Goal: Obtain resource: Download file/media

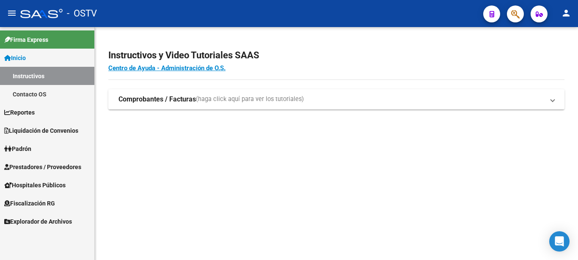
click at [41, 166] on span "Prestadores / Proveedores" at bounding box center [42, 167] width 77 height 9
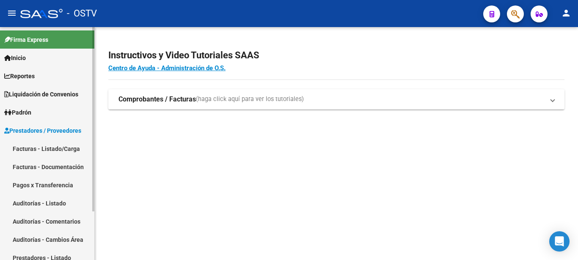
click at [29, 169] on link "Facturas - Documentación" at bounding box center [47, 167] width 94 height 18
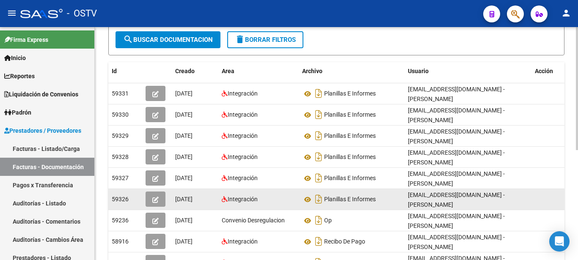
scroll to position [130, 0]
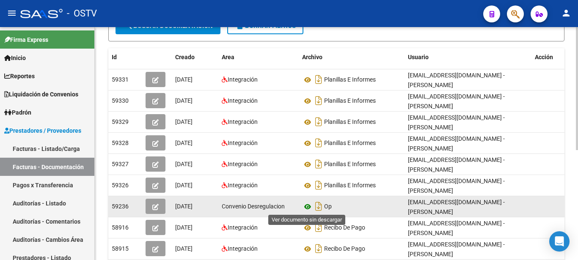
click at [305, 206] on icon at bounding box center [307, 207] width 11 height 10
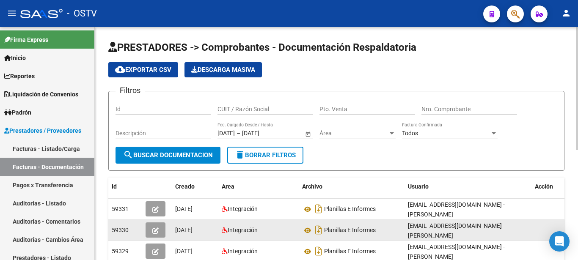
scroll to position [43, 0]
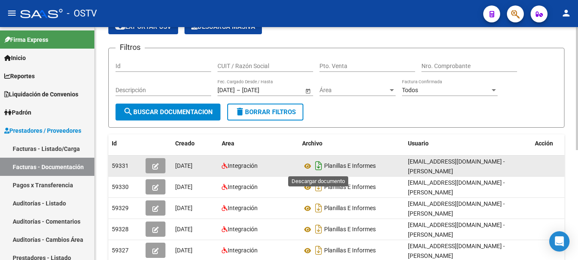
click at [320, 168] on icon "Descargar documento" at bounding box center [318, 166] width 11 height 14
click at [492, 138] on datatable-header-cell "Usuario" at bounding box center [468, 144] width 127 height 18
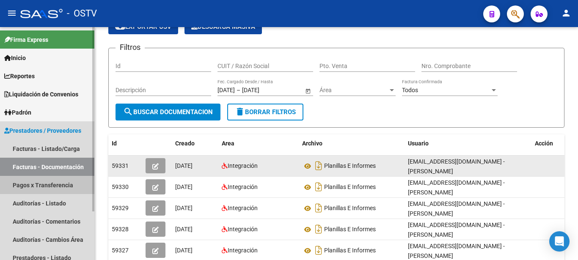
click at [33, 185] on link "Pagos x Transferencia" at bounding box center [47, 185] width 94 height 18
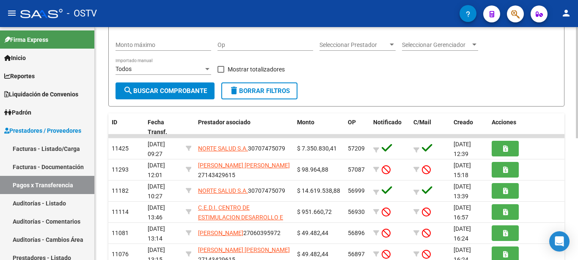
scroll to position [125, 0]
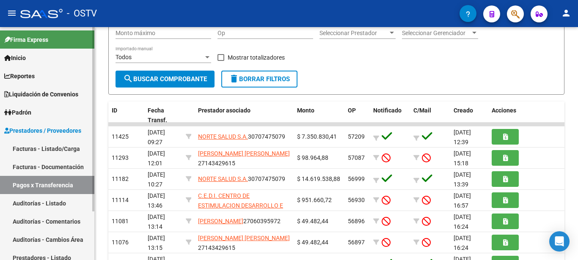
click at [41, 168] on link "Facturas - Documentación" at bounding box center [47, 167] width 94 height 18
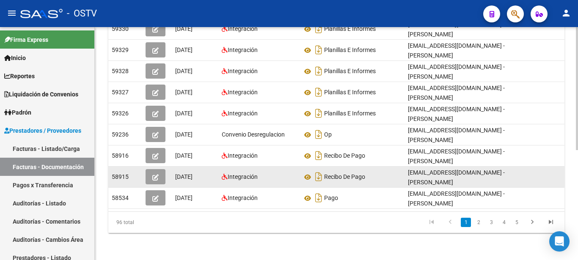
scroll to position [209, 0]
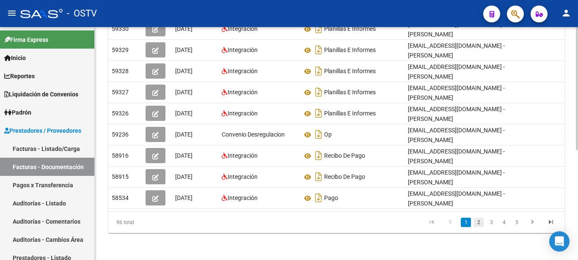
click at [476, 221] on link "2" at bounding box center [479, 222] width 10 height 9
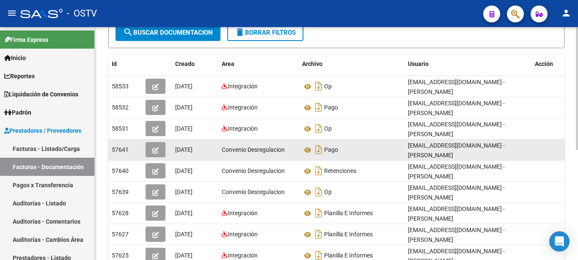
scroll to position [80, 0]
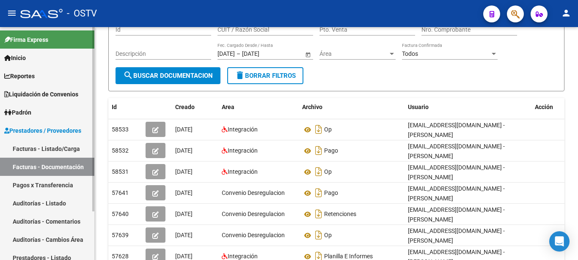
click at [38, 96] on span "Liquidación de Convenios" at bounding box center [41, 94] width 74 height 9
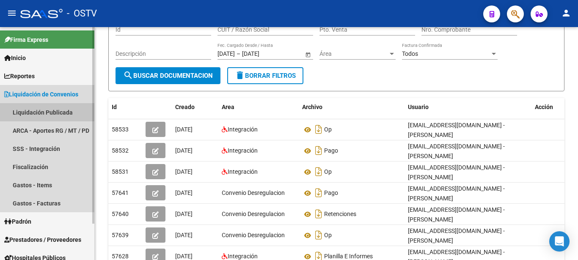
click at [39, 114] on link "Liquidación Publicada" at bounding box center [47, 112] width 94 height 18
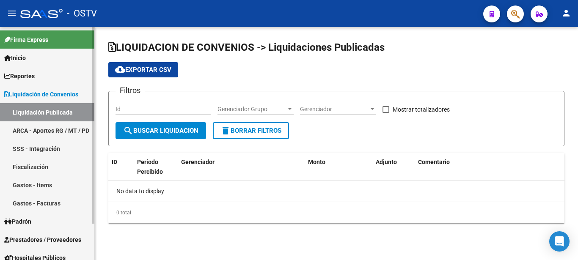
checkbox input "true"
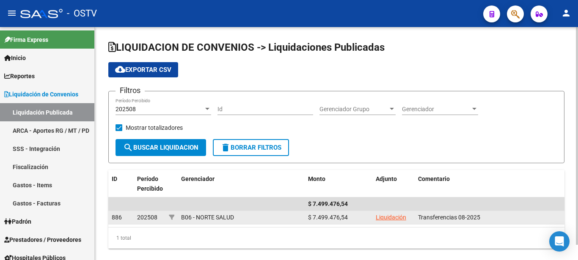
click at [404, 219] on link "Liquidación" at bounding box center [391, 217] width 30 height 7
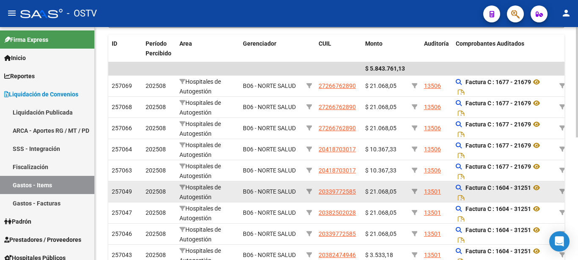
scroll to position [130, 0]
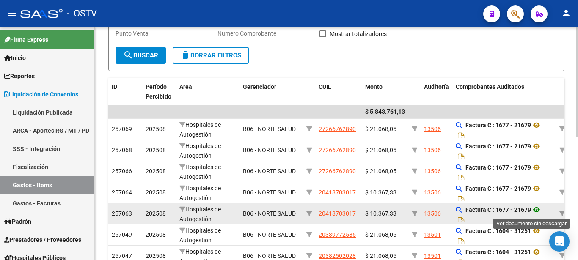
click at [541, 210] on icon at bounding box center [536, 210] width 11 height 10
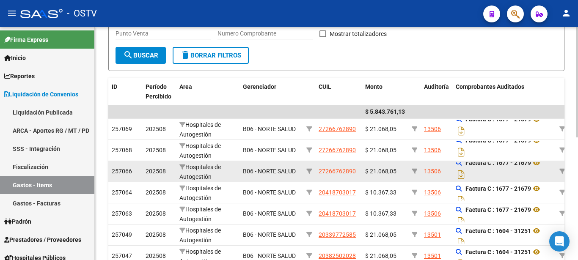
scroll to position [6, 0]
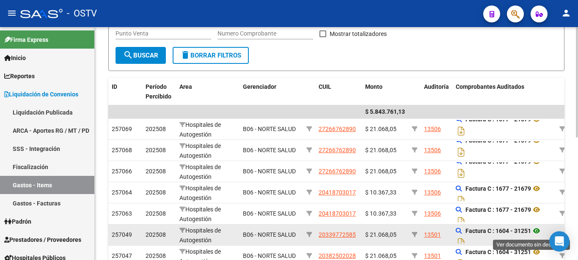
click at [538, 232] on icon at bounding box center [536, 231] width 11 height 10
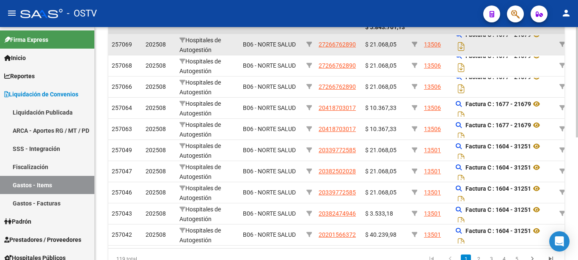
scroll to position [216, 0]
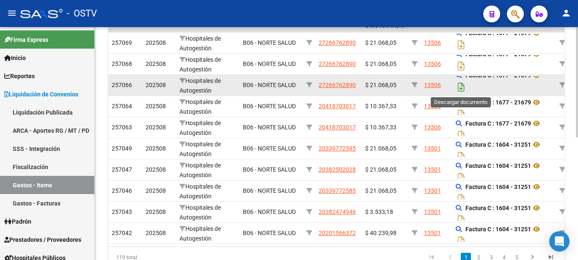
click at [462, 91] on icon "Descargar documento" at bounding box center [461, 87] width 11 height 14
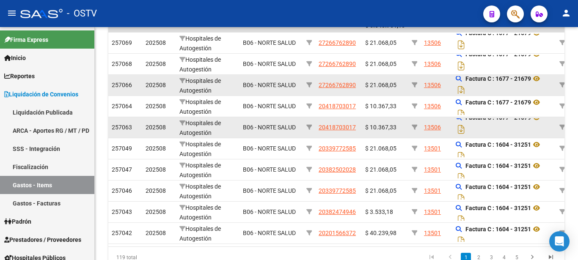
scroll to position [259, 0]
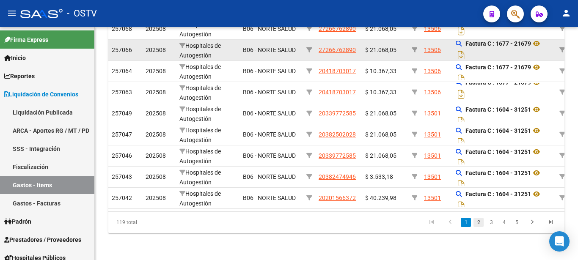
click at [481, 222] on link "2" at bounding box center [479, 222] width 10 height 9
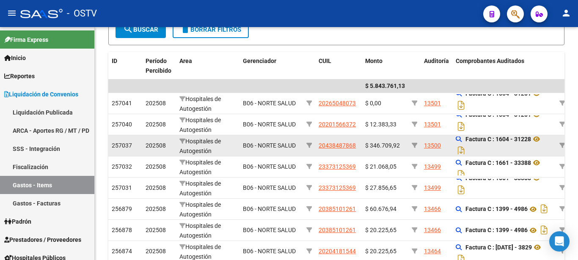
scroll to position [129, 0]
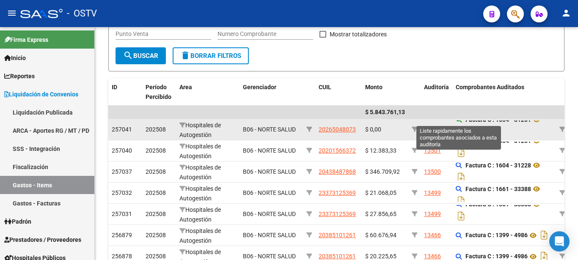
click at [460, 122] on icon at bounding box center [459, 120] width 6 height 6
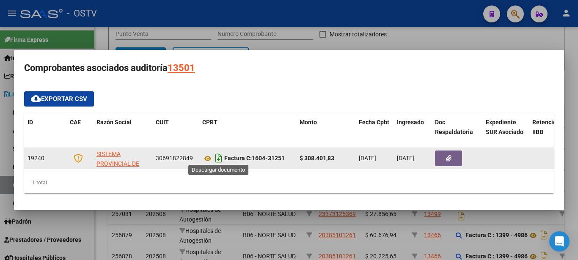
click at [219, 155] on icon "Descargar documento" at bounding box center [218, 159] width 11 height 14
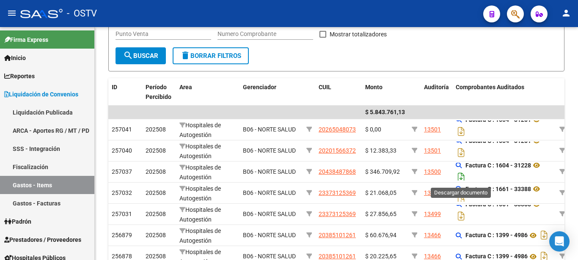
click at [460, 175] on icon "Descargar documento" at bounding box center [461, 178] width 11 height 14
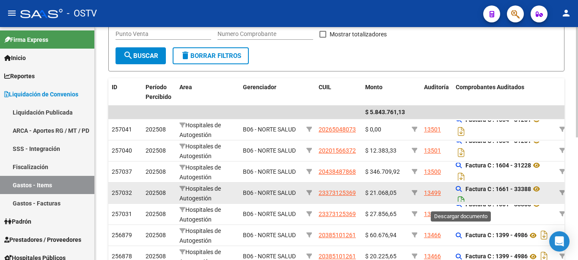
click at [461, 198] on icon "Descargar documento" at bounding box center [461, 201] width 11 height 14
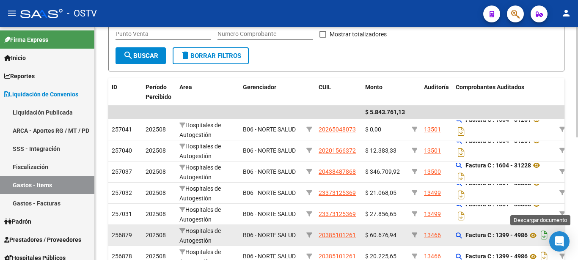
click at [546, 236] on icon "Descargar documento" at bounding box center [544, 236] width 11 height 14
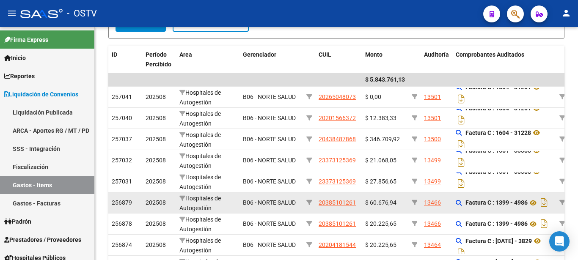
scroll to position [173, 0]
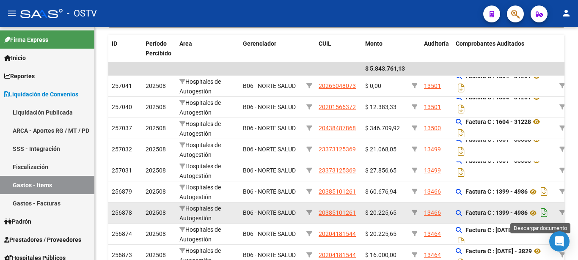
click at [544, 213] on icon "Descargar documento" at bounding box center [544, 213] width 11 height 14
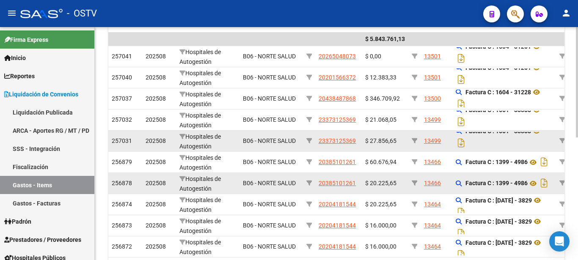
scroll to position [216, 0]
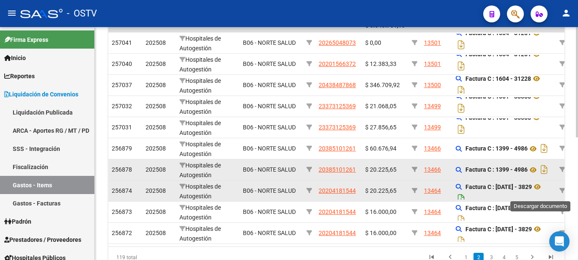
click at [467, 192] on icon "Descargar documento" at bounding box center [461, 199] width 11 height 14
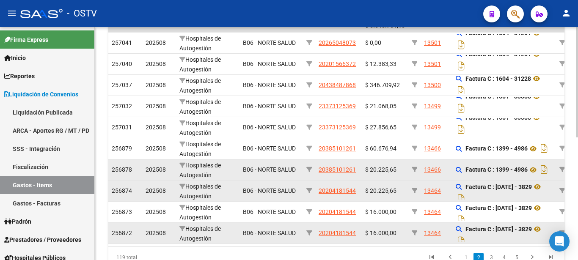
scroll to position [259, 0]
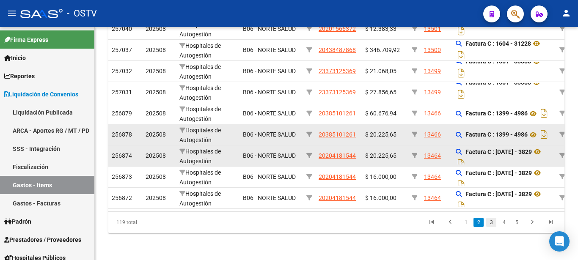
click at [492, 226] on link "3" at bounding box center [491, 222] width 10 height 9
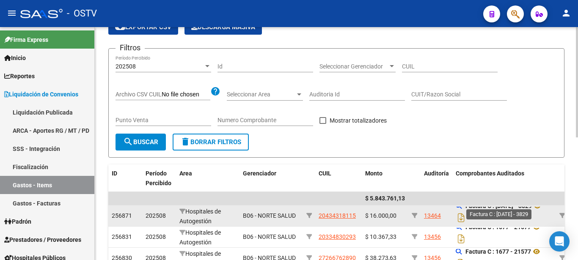
scroll to position [86, 0]
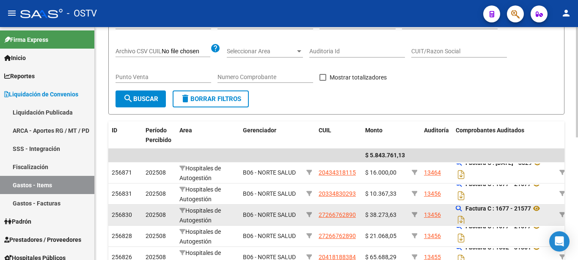
drag, startPoint x: 462, startPoint y: 196, endPoint x: 465, endPoint y: 207, distance: 11.5
click at [465, 207] on datatable-scroller "$ 5.843.761,13 256871 202508 Hospitales de Autogestión B06 - NORTE SALUD 204343…" at bounding box center [336, 261] width 456 height 225
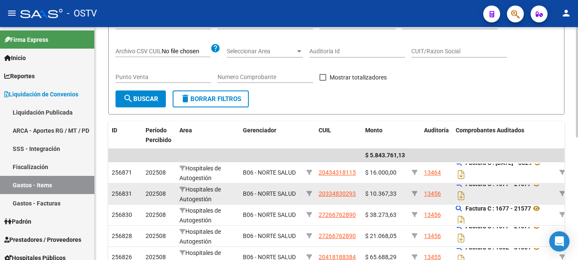
click at [473, 193] on div "Factura C : 1677 - 21577" at bounding box center [504, 194] width 97 height 18
click at [464, 194] on icon "Descargar documento" at bounding box center [461, 196] width 11 height 14
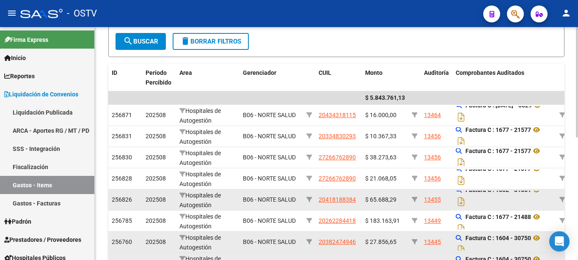
scroll to position [172, 0]
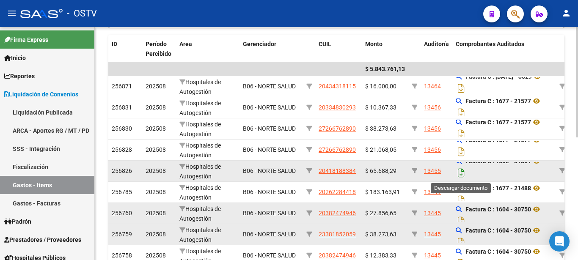
click at [461, 177] on icon "Descargar documento" at bounding box center [461, 173] width 11 height 14
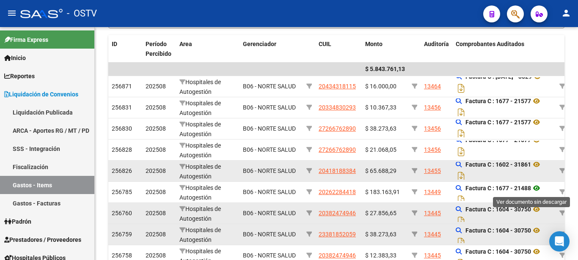
click at [540, 190] on icon at bounding box center [536, 188] width 11 height 10
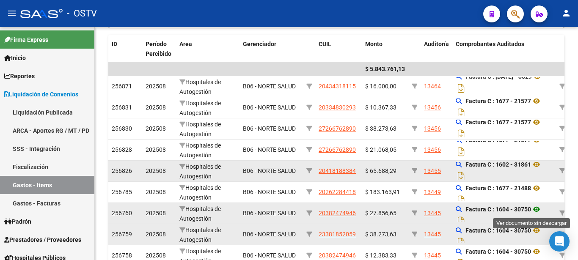
click at [540, 210] on icon at bounding box center [536, 209] width 11 height 10
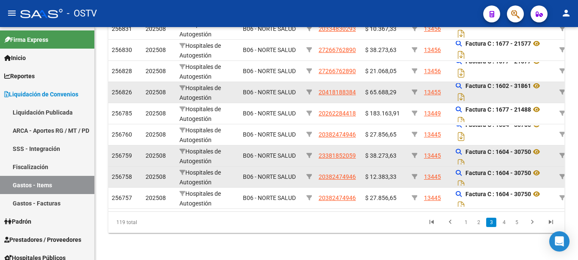
scroll to position [259, 0]
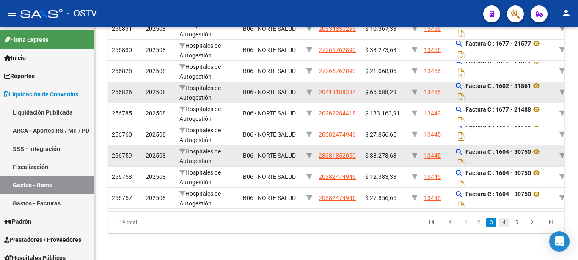
click at [502, 222] on link "4" at bounding box center [504, 222] width 10 height 9
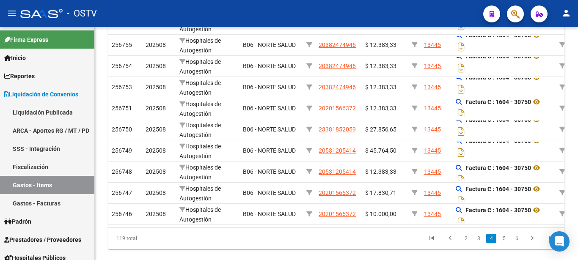
scroll to position [242, 0]
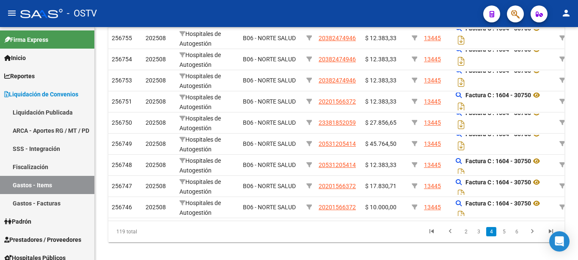
click at [578, 138] on div at bounding box center [577, 82] width 2 height 110
click at [502, 237] on link "5" at bounding box center [504, 231] width 10 height 9
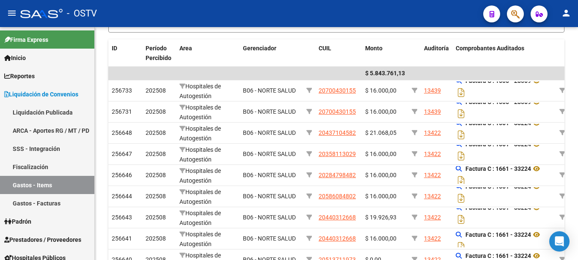
scroll to position [155, 0]
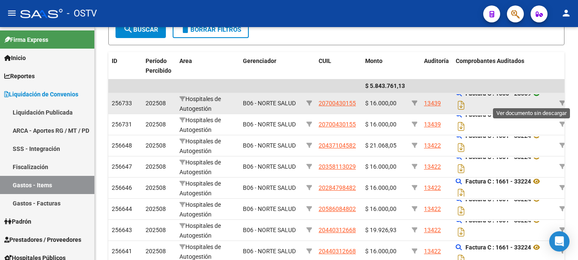
click at [541, 98] on icon at bounding box center [536, 93] width 11 height 10
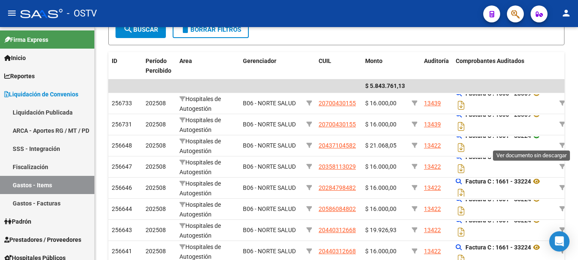
click at [538, 141] on icon at bounding box center [536, 136] width 11 height 10
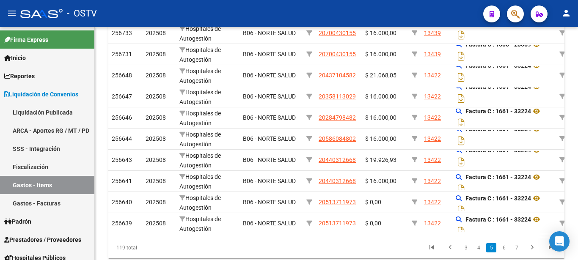
scroll to position [242, 0]
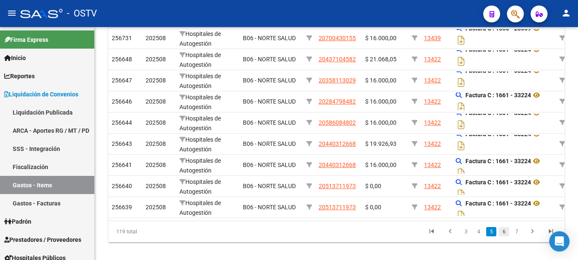
click at [505, 237] on link "6" at bounding box center [504, 231] width 10 height 9
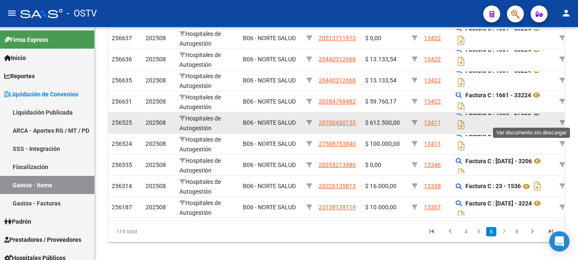
click at [540, 118] on icon at bounding box center [536, 113] width 11 height 10
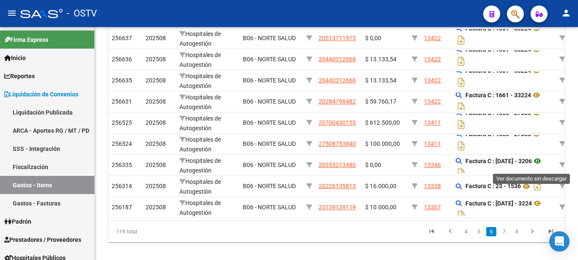
click at [536, 165] on icon at bounding box center [537, 161] width 11 height 10
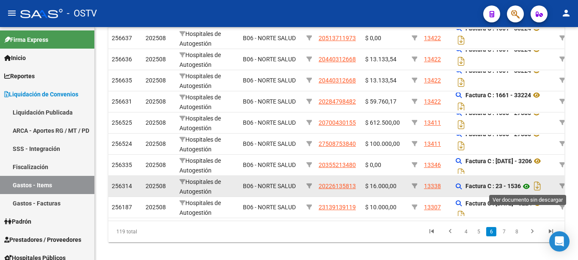
click at [530, 189] on icon at bounding box center [526, 187] width 11 height 10
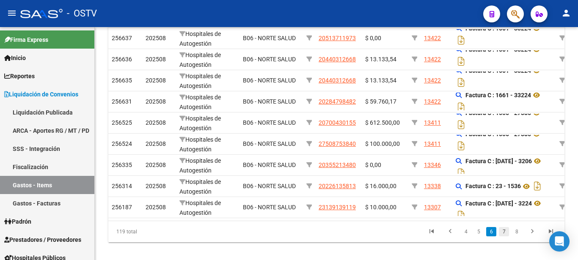
click at [508, 237] on link "7" at bounding box center [504, 231] width 10 height 9
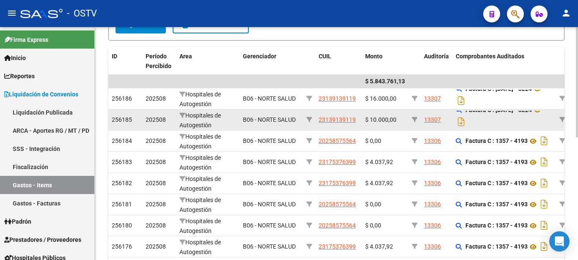
scroll to position [155, 0]
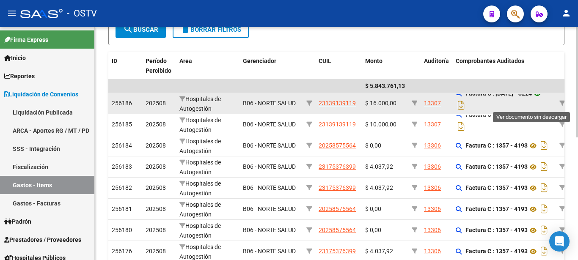
click at [536, 99] on icon at bounding box center [537, 93] width 11 height 10
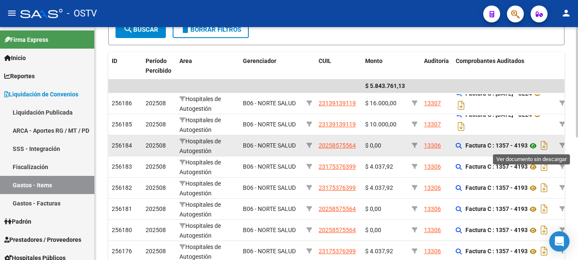
click at [536, 143] on icon at bounding box center [533, 146] width 11 height 10
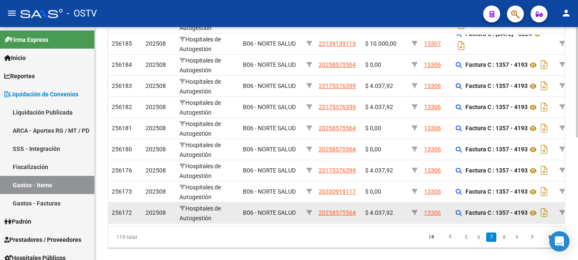
scroll to position [242, 0]
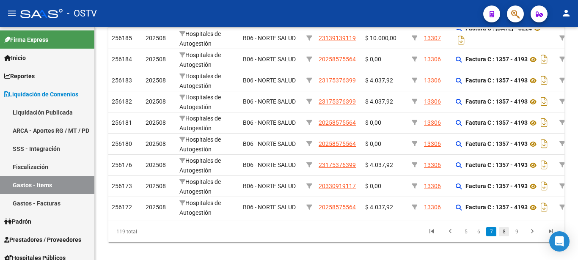
click at [504, 237] on link "8" at bounding box center [504, 231] width 10 height 9
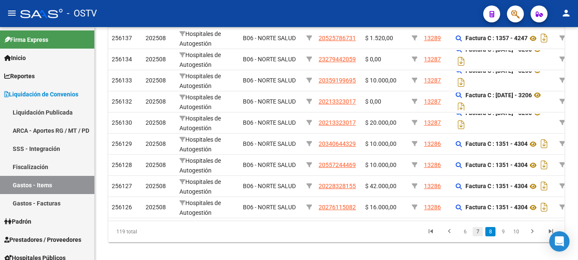
click at [478, 237] on link "7" at bounding box center [478, 231] width 10 height 9
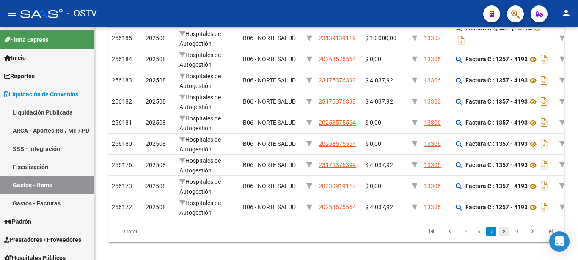
click at [503, 237] on link "8" at bounding box center [504, 231] width 10 height 9
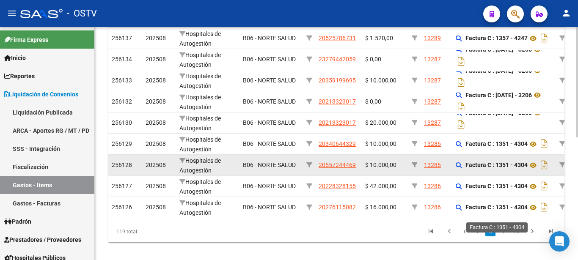
scroll to position [199, 0]
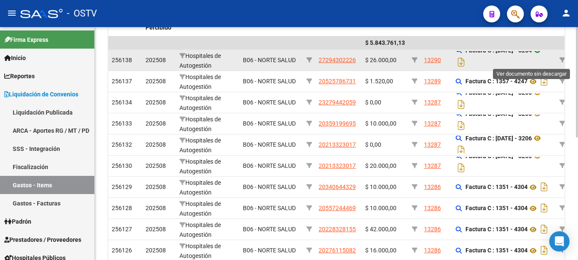
click at [537, 55] on icon at bounding box center [537, 50] width 11 height 10
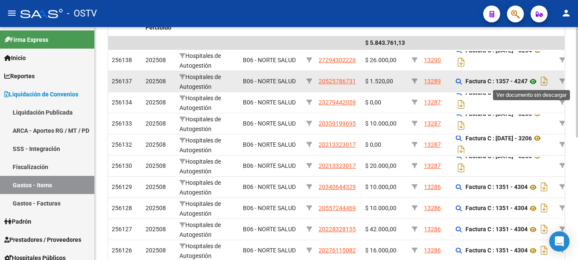
click at [534, 83] on icon at bounding box center [533, 82] width 11 height 10
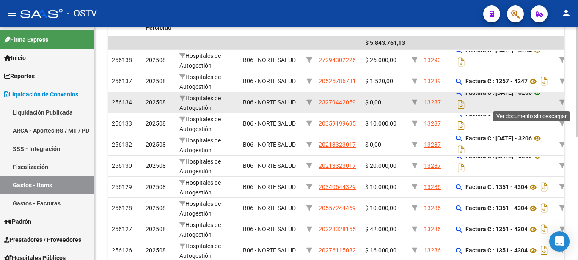
click at [538, 98] on icon at bounding box center [537, 93] width 11 height 10
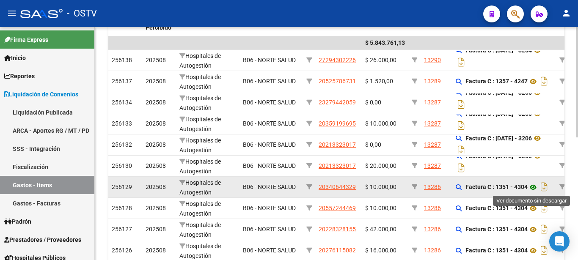
click at [536, 189] on icon at bounding box center [533, 187] width 11 height 10
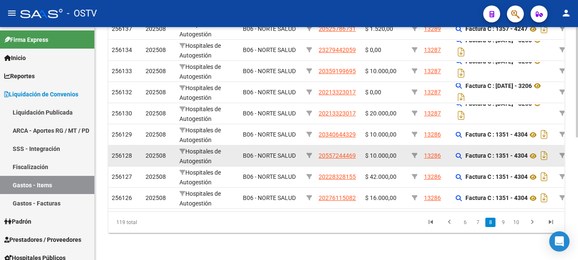
scroll to position [259, 0]
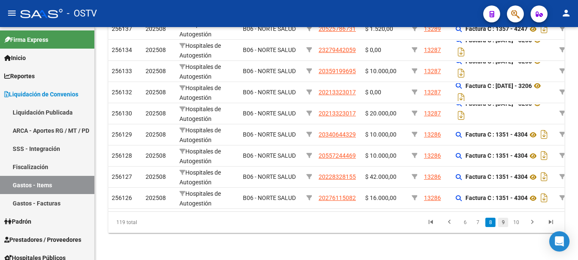
click at [503, 222] on link "9" at bounding box center [503, 222] width 10 height 9
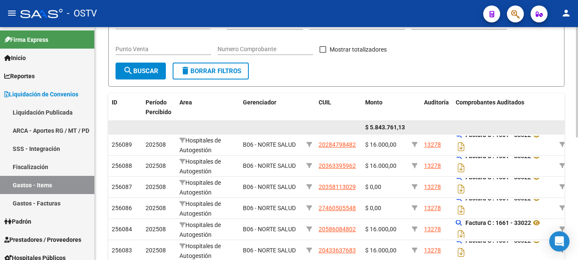
scroll to position [129, 0]
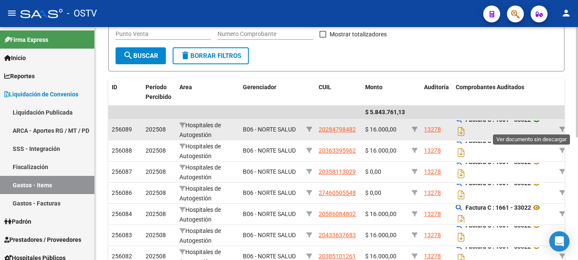
click at [540, 125] on icon at bounding box center [536, 120] width 11 height 10
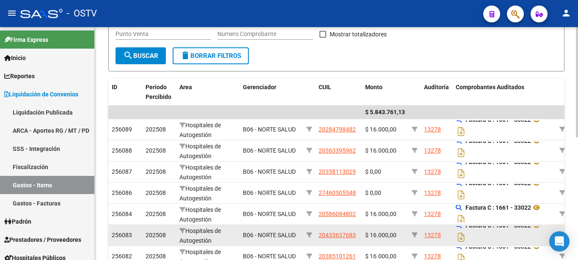
scroll to position [215, 0]
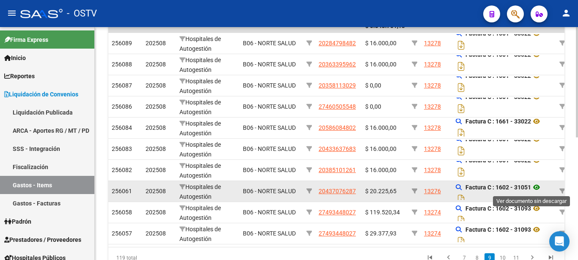
click at [541, 189] on icon at bounding box center [536, 187] width 11 height 10
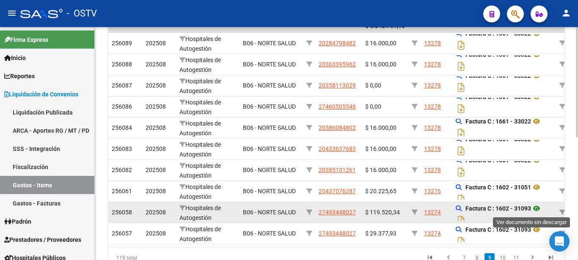
click at [541, 209] on icon at bounding box center [536, 209] width 11 height 10
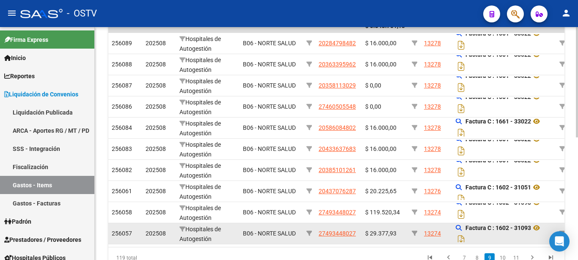
scroll to position [0, 0]
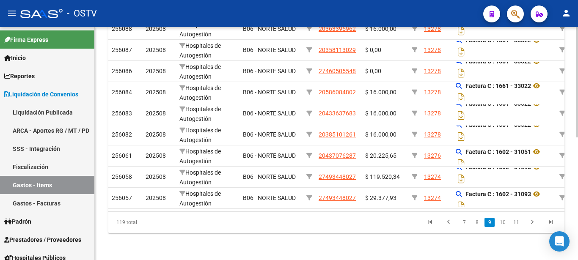
click at [578, 138] on div at bounding box center [577, 82] width 2 height 110
click at [501, 221] on link "10" at bounding box center [502, 222] width 11 height 9
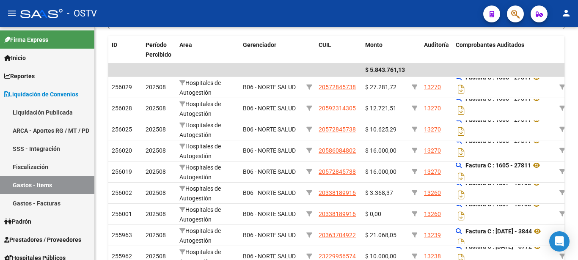
scroll to position [129, 0]
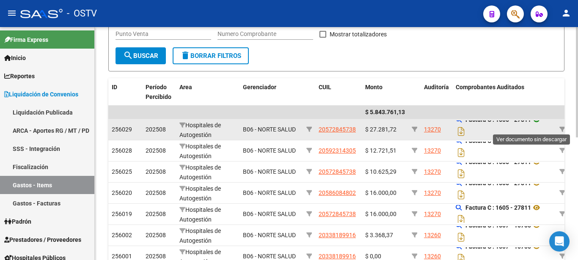
click at [541, 124] on icon at bounding box center [536, 120] width 11 height 10
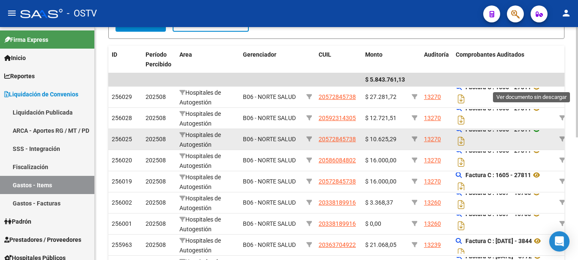
scroll to position [259, 0]
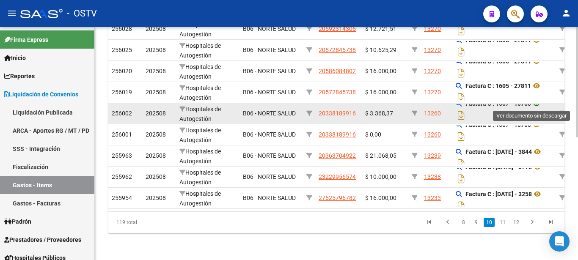
click at [540, 101] on icon at bounding box center [536, 104] width 11 height 10
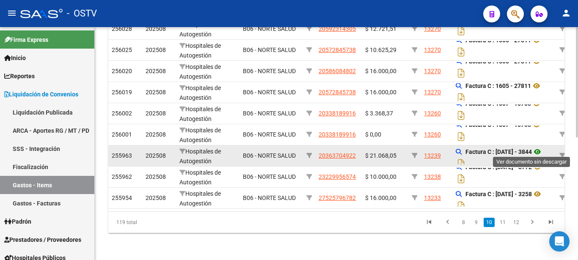
click at [534, 150] on icon at bounding box center [537, 152] width 11 height 10
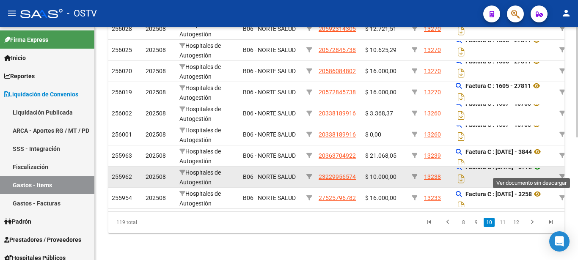
click at [536, 168] on icon at bounding box center [537, 167] width 11 height 10
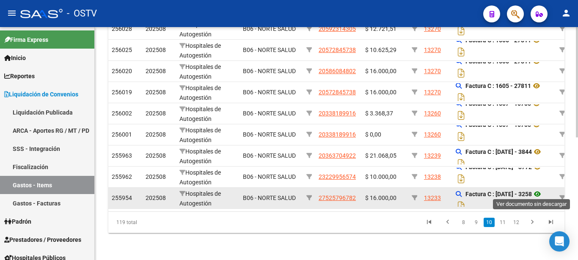
click at [535, 191] on icon at bounding box center [537, 194] width 11 height 10
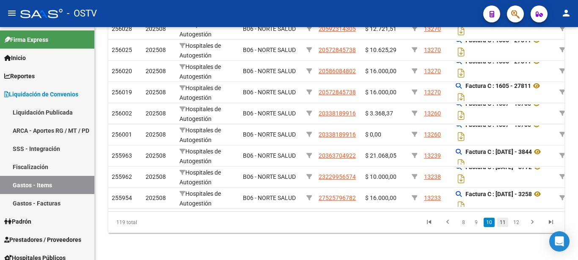
click at [502, 220] on link "11" at bounding box center [502, 222] width 11 height 9
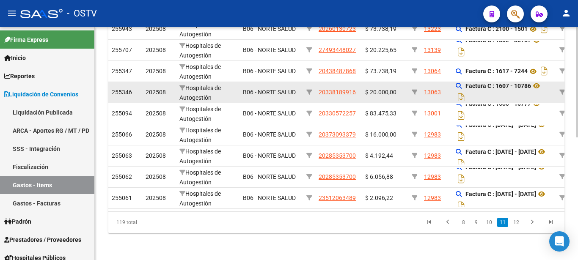
scroll to position [172, 0]
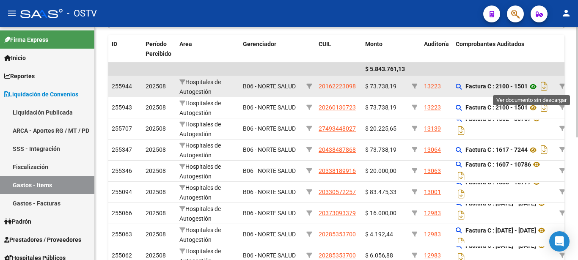
click at [533, 88] on icon at bounding box center [533, 87] width 11 height 10
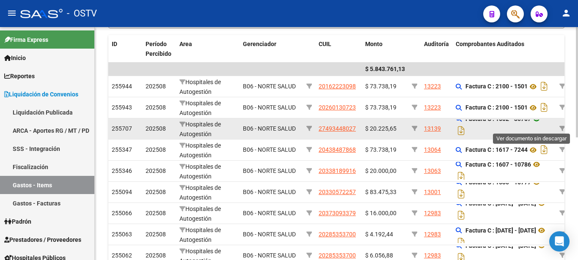
click at [540, 124] on icon at bounding box center [536, 119] width 11 height 10
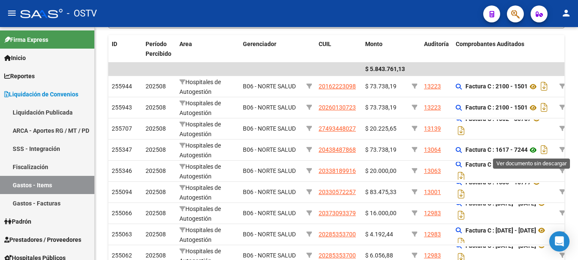
click at [537, 151] on icon at bounding box center [533, 150] width 11 height 10
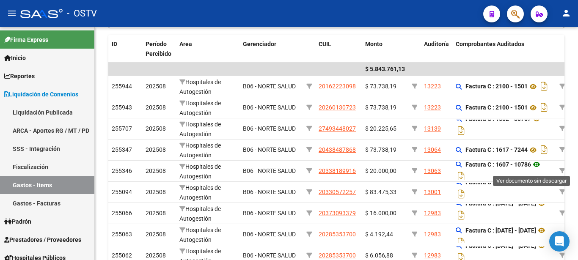
click at [539, 167] on icon at bounding box center [536, 165] width 11 height 10
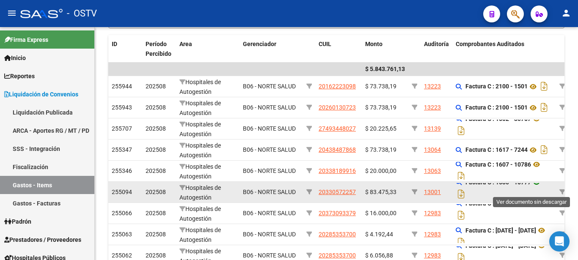
click at [541, 188] on icon at bounding box center [536, 182] width 11 height 10
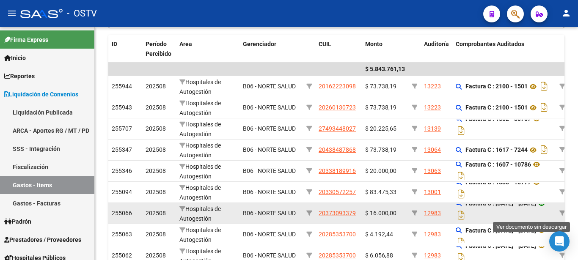
click at [536, 209] on icon at bounding box center [541, 204] width 11 height 10
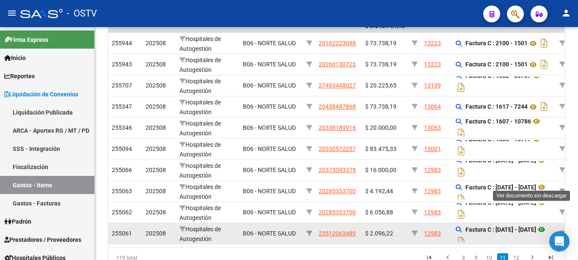
scroll to position [259, 0]
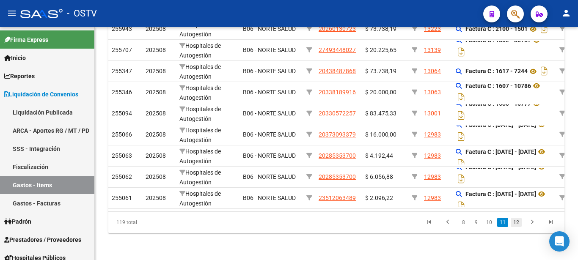
click at [517, 221] on link "12" at bounding box center [516, 222] width 11 height 9
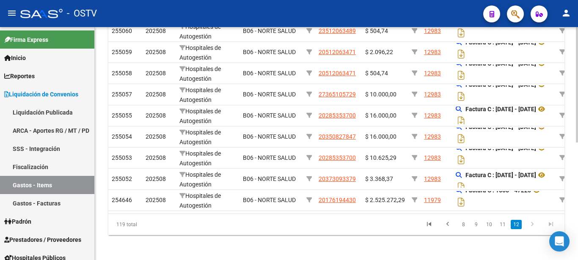
scroll to position [238, 0]
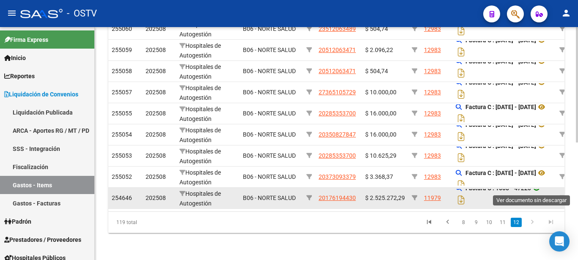
click at [541, 189] on icon at bounding box center [536, 188] width 11 height 10
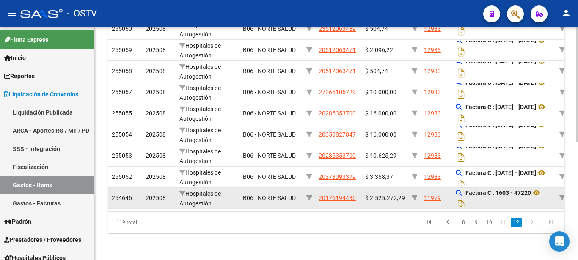
scroll to position [0, 0]
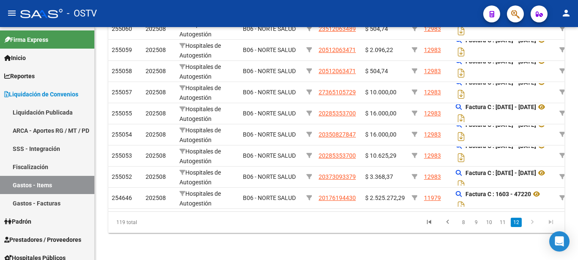
click at [532, 223] on icon "go to next page" at bounding box center [532, 223] width 11 height 10
click at [532, 224] on icon "go to next page" at bounding box center [532, 223] width 11 height 10
click at [553, 224] on icon "go to last page" at bounding box center [551, 223] width 11 height 10
